Goal: Information Seeking & Learning: Learn about a topic

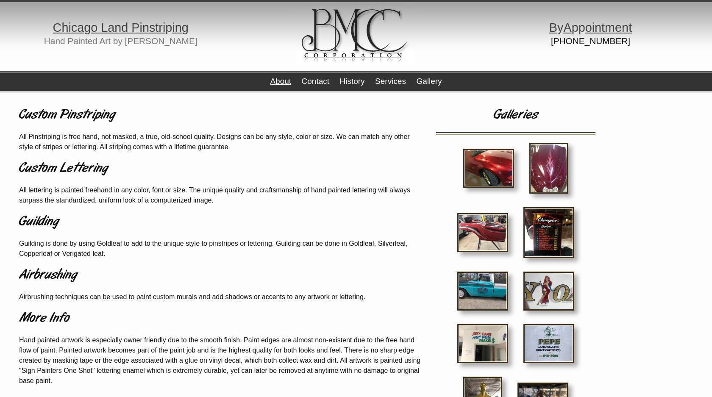
click at [290, 79] on link "About" at bounding box center [280, 81] width 21 height 9
click at [349, 80] on link "History" at bounding box center [352, 81] width 25 height 9
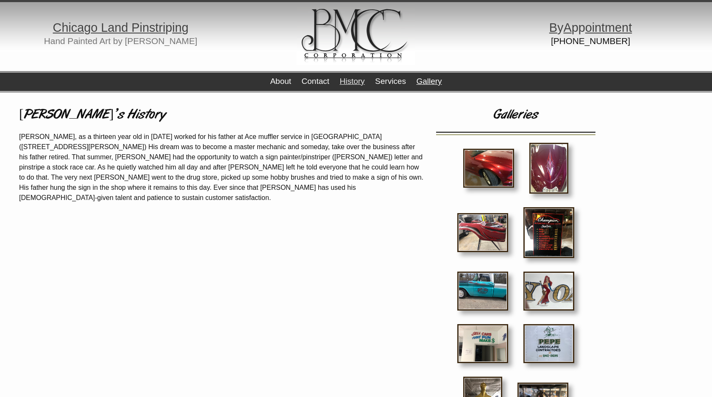
click at [429, 78] on link "Gallery" at bounding box center [428, 81] width 25 height 9
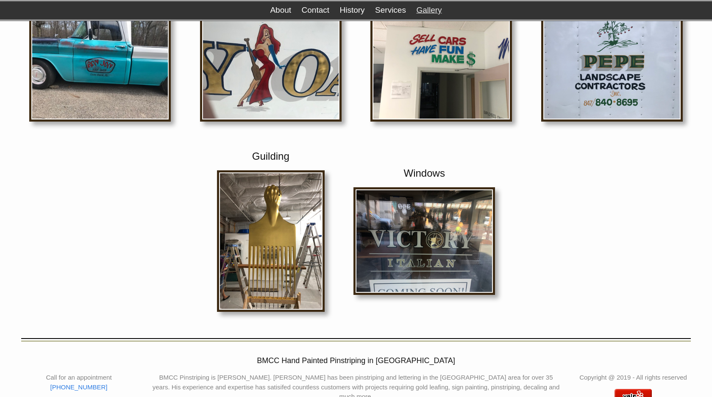
scroll to position [342, 0]
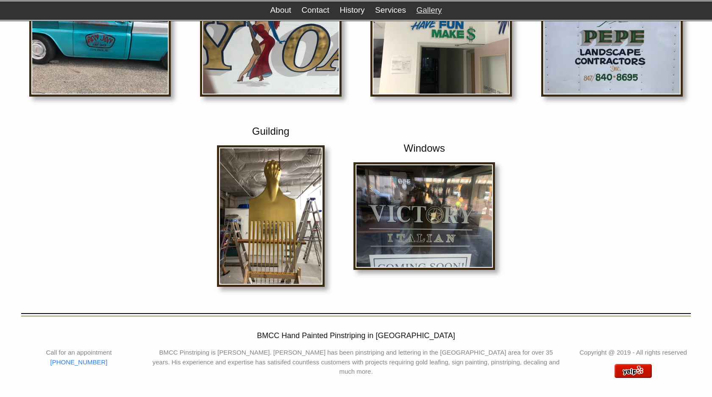
click at [108, 64] on img at bounding box center [100, 43] width 142 height 108
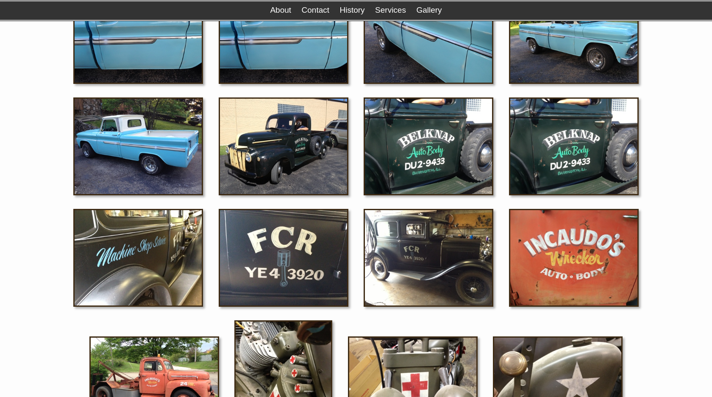
scroll to position [259, 0]
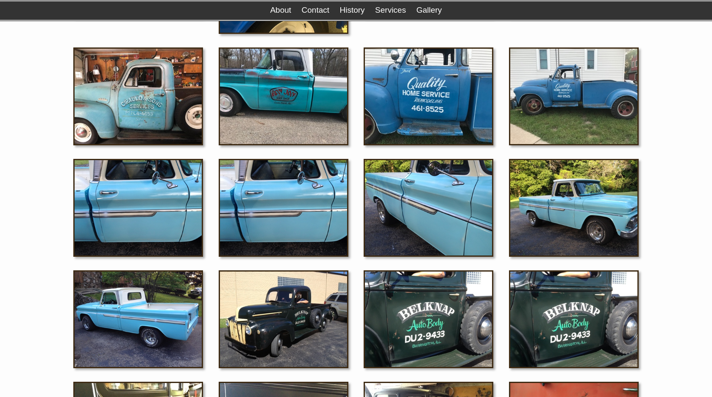
click at [291, 114] on img at bounding box center [284, 96] width 130 height 98
